Goal: Transaction & Acquisition: Purchase product/service

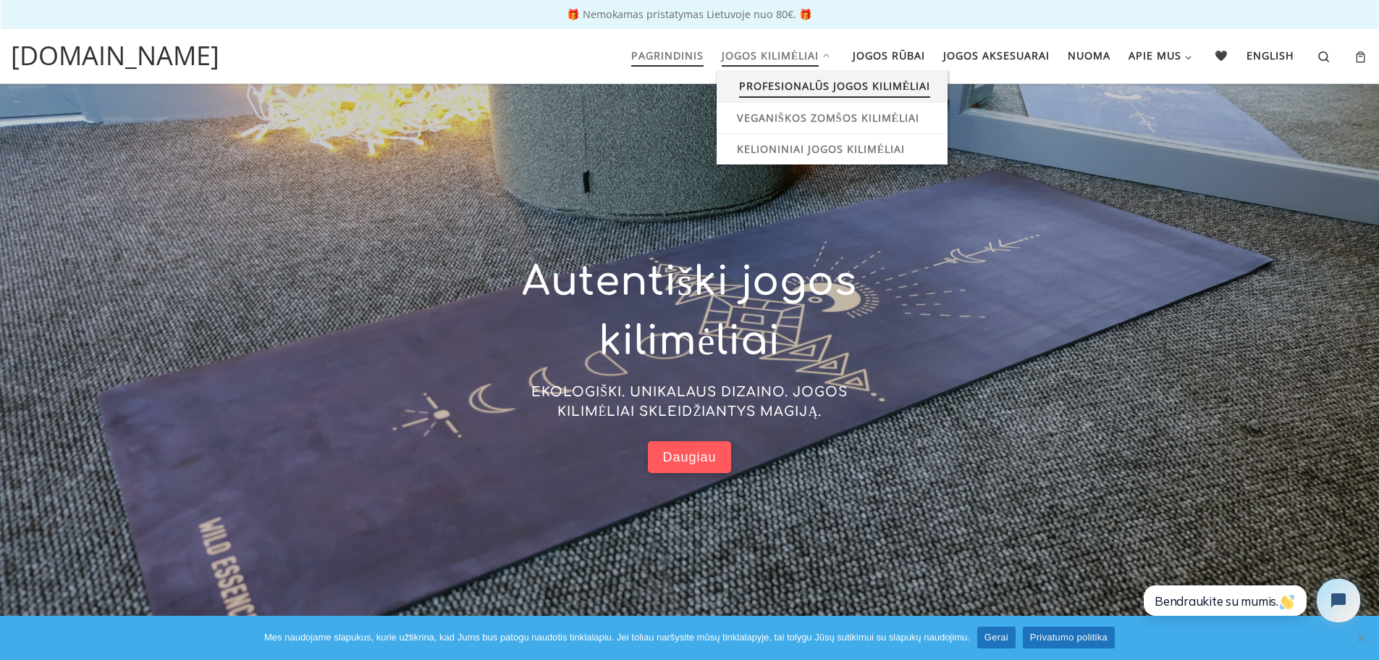
click at [777, 82] on span "Profesionalūs jogos kilimėliai" at bounding box center [835, 84] width 192 height 27
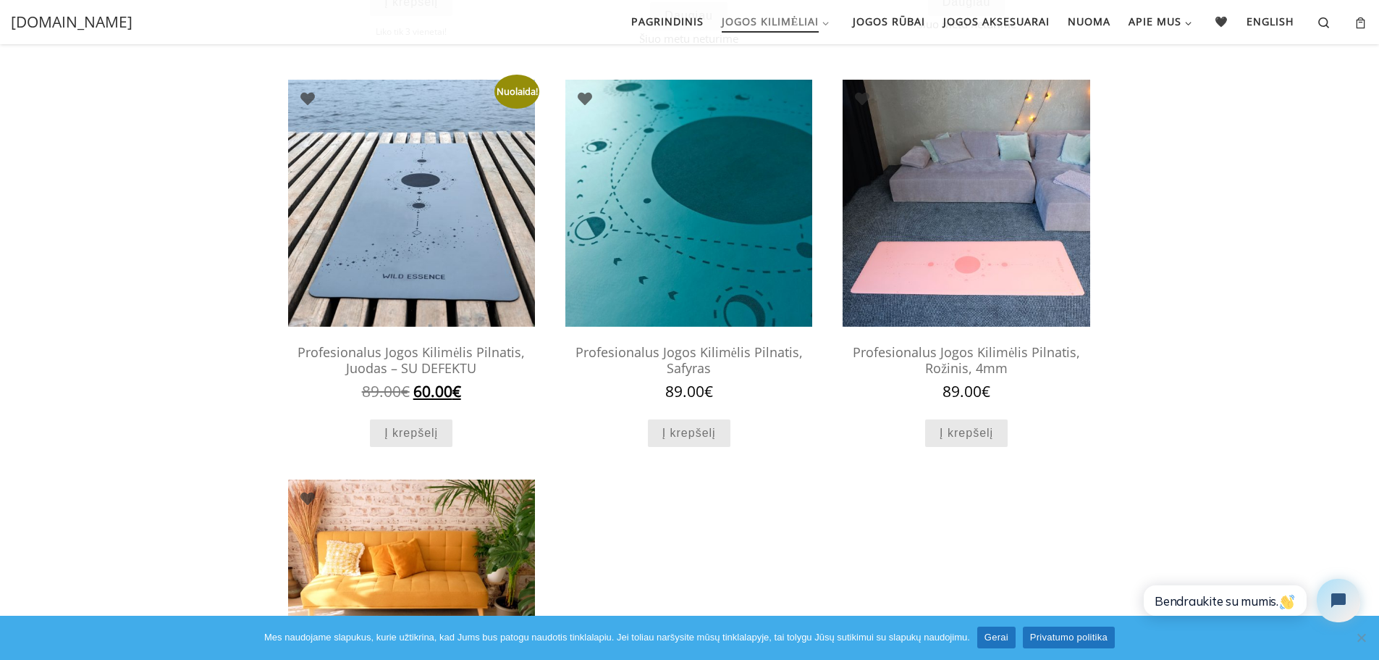
scroll to position [518, 0]
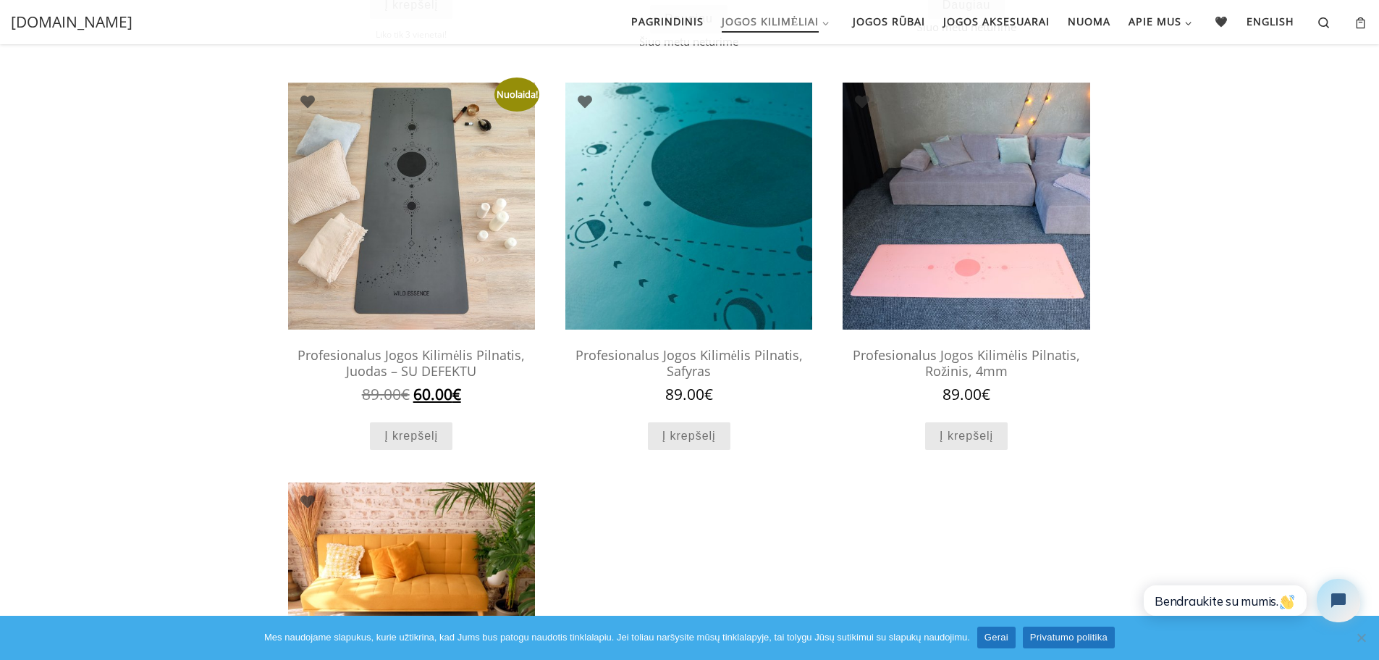
click at [455, 209] on img at bounding box center [411, 206] width 247 height 247
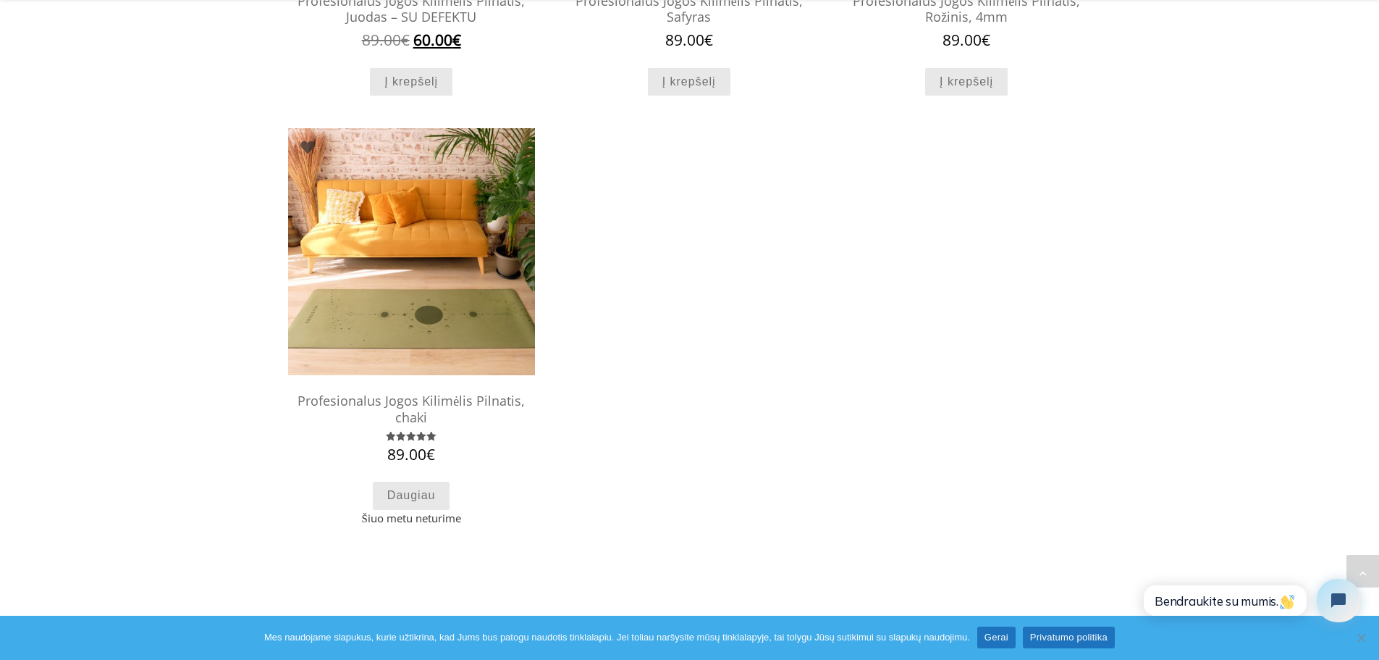
scroll to position [875, 0]
